Goal: Transaction & Acquisition: Purchase product/service

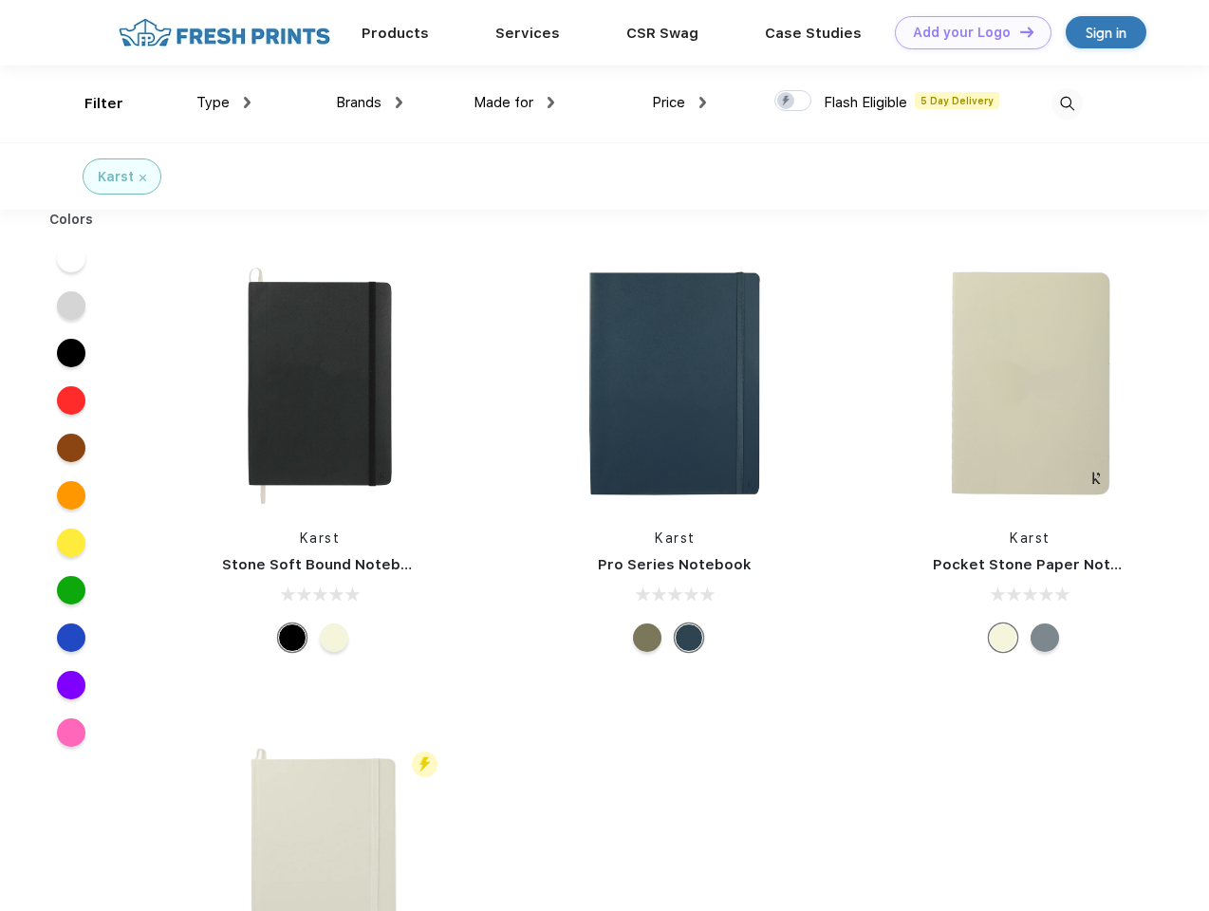
click at [966, 32] on link "Add your Logo Design Tool" at bounding box center [973, 32] width 157 height 33
click at [0, 0] on div "Design Tool" at bounding box center [0, 0] width 0 height 0
click at [1018, 31] on link "Add your Logo Design Tool" at bounding box center [973, 32] width 157 height 33
click at [91, 103] on div "Filter" at bounding box center [103, 104] width 39 height 22
click at [224, 102] on span "Type" at bounding box center [212, 102] width 33 height 17
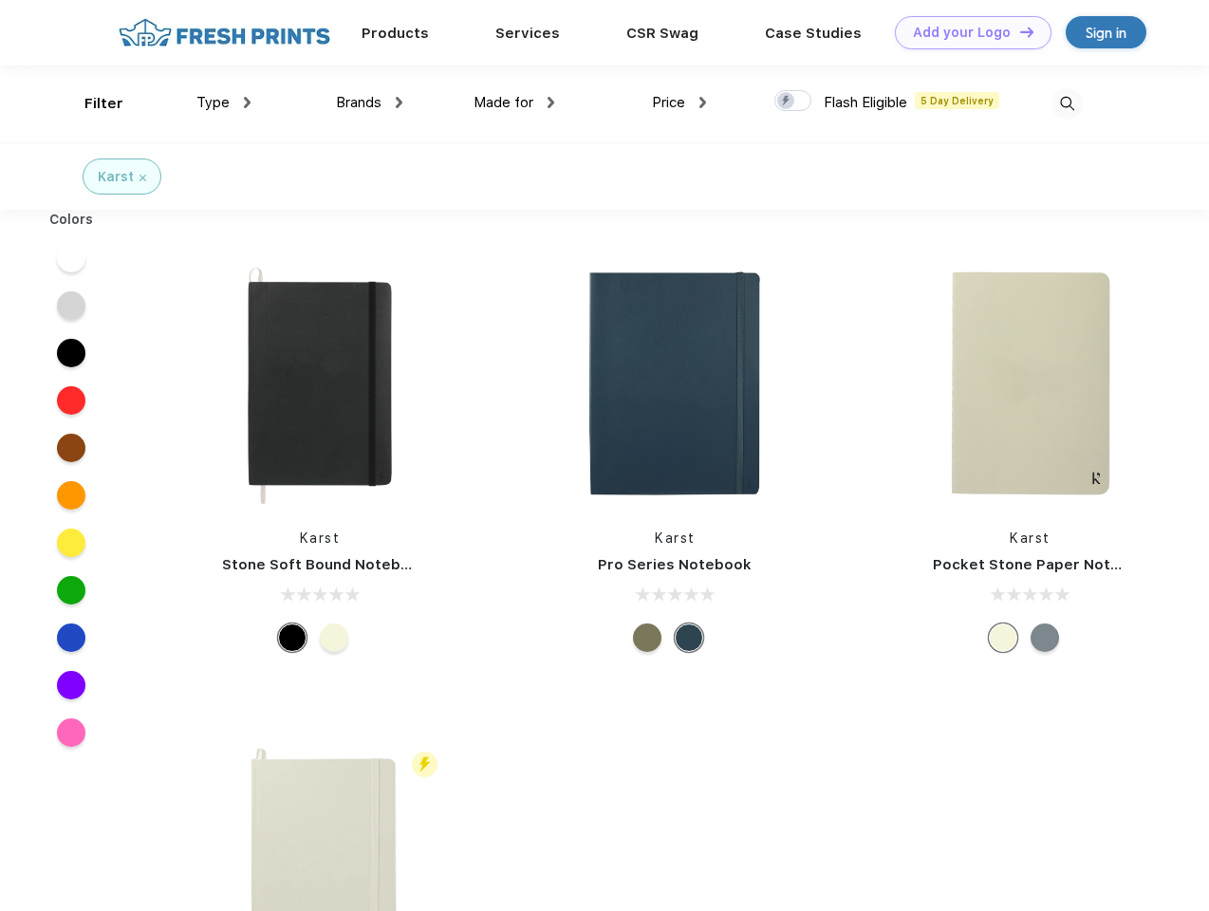
click at [369, 102] on span "Brands" at bounding box center [359, 102] width 46 height 17
click at [514, 102] on span "Made for" at bounding box center [503, 102] width 60 height 17
click at [679, 102] on span "Price" at bounding box center [668, 102] width 33 height 17
click at [793, 102] on div at bounding box center [792, 100] width 37 height 21
click at [787, 102] on input "checkbox" at bounding box center [780, 95] width 12 height 12
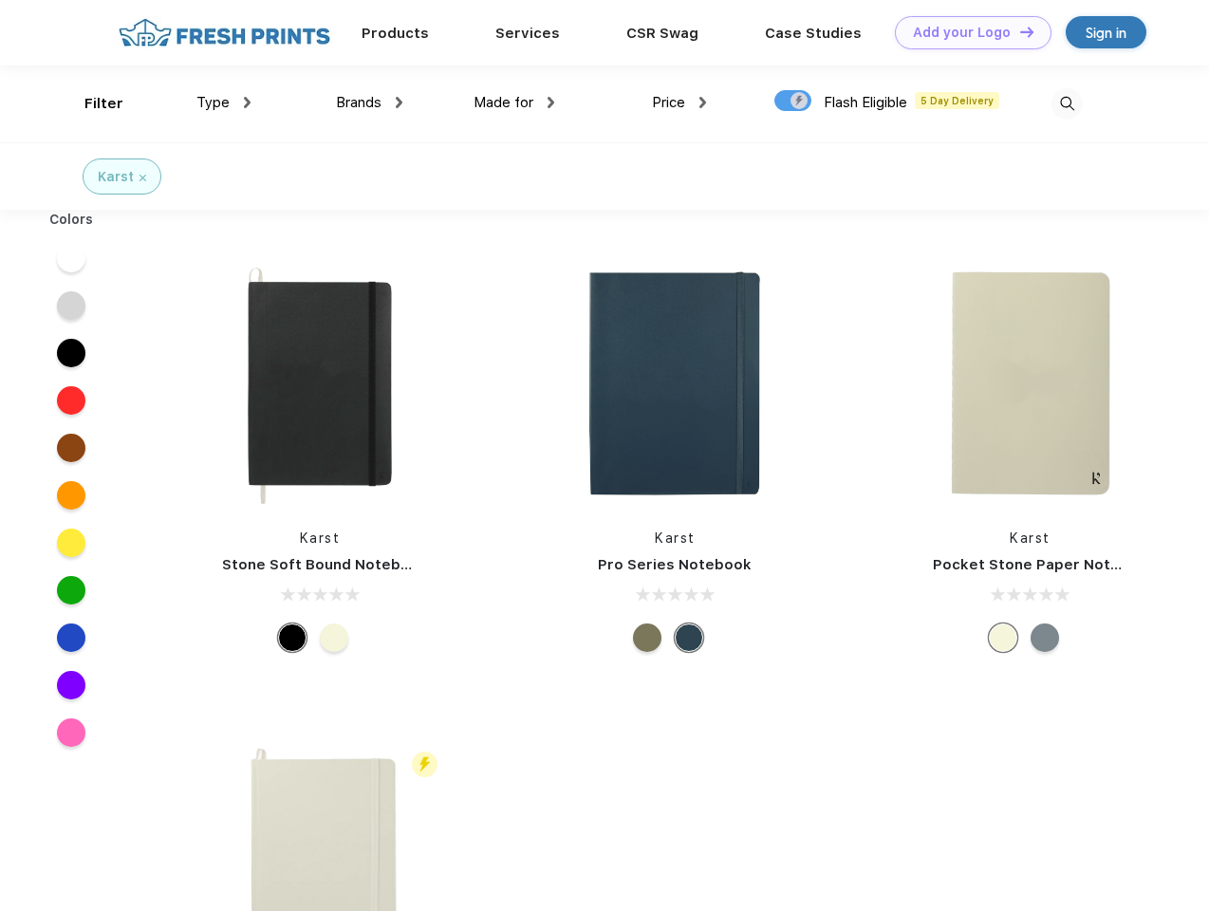
click at [1066, 103] on img at bounding box center [1066, 103] width 31 height 31
